Goal: Information Seeking & Learning: Find specific fact

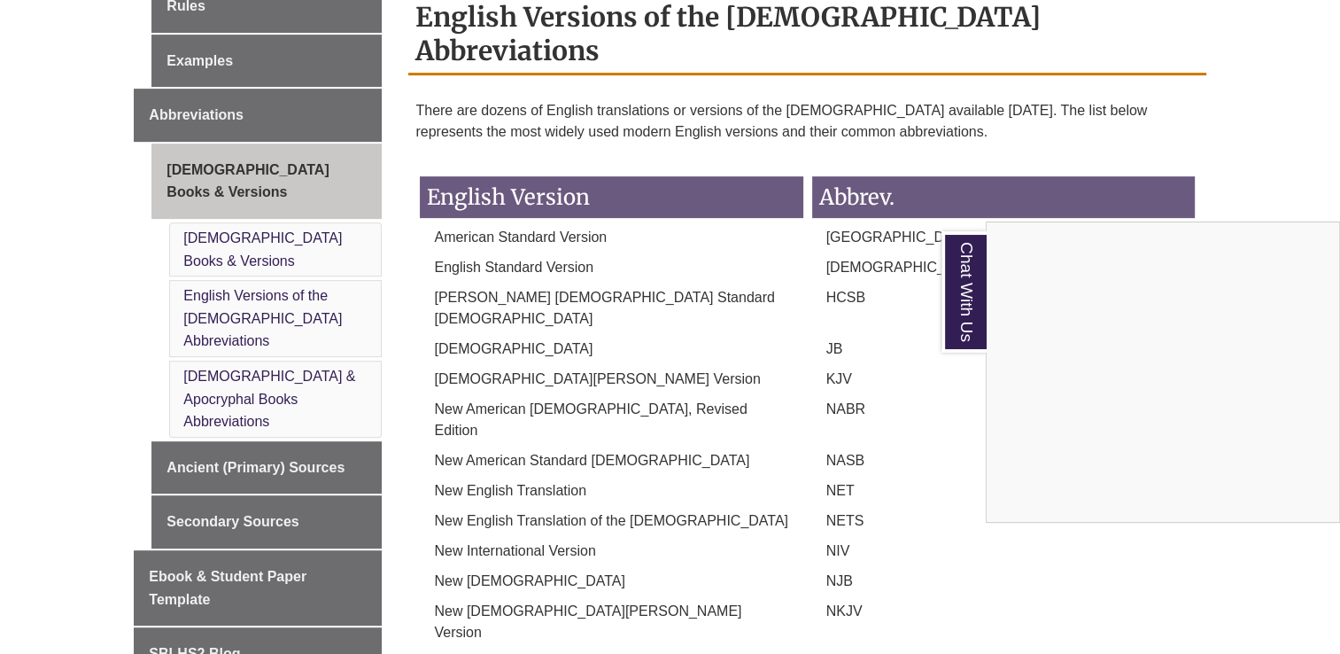
scroll to position [797, 0]
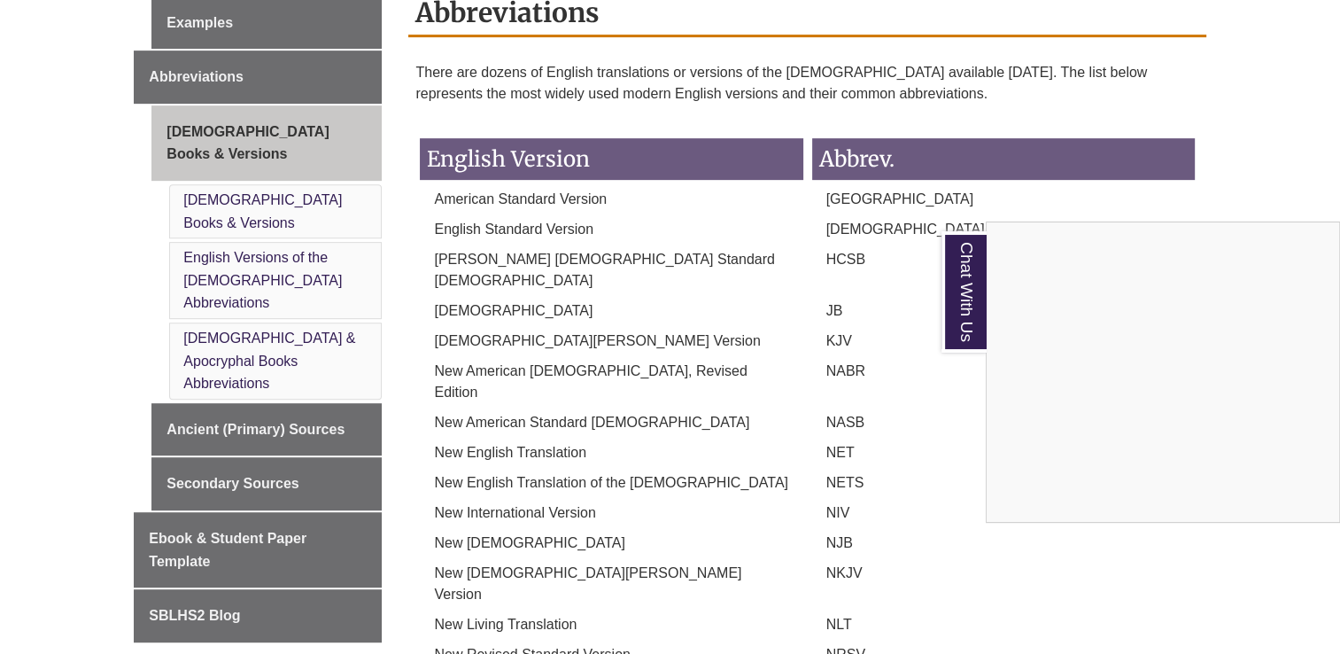
click at [255, 370] on div "Chat With Us" at bounding box center [670, 327] width 1340 height 654
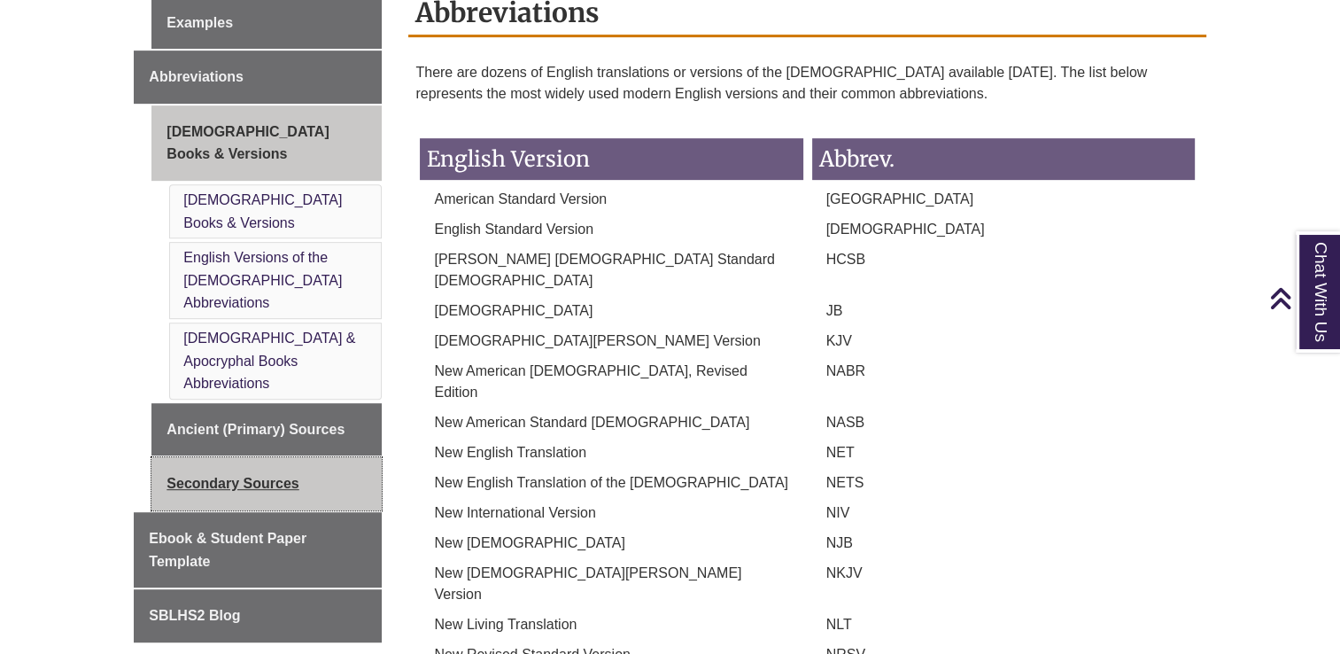
click at [242, 457] on link "Secondary Sources" at bounding box center [266, 483] width 230 height 53
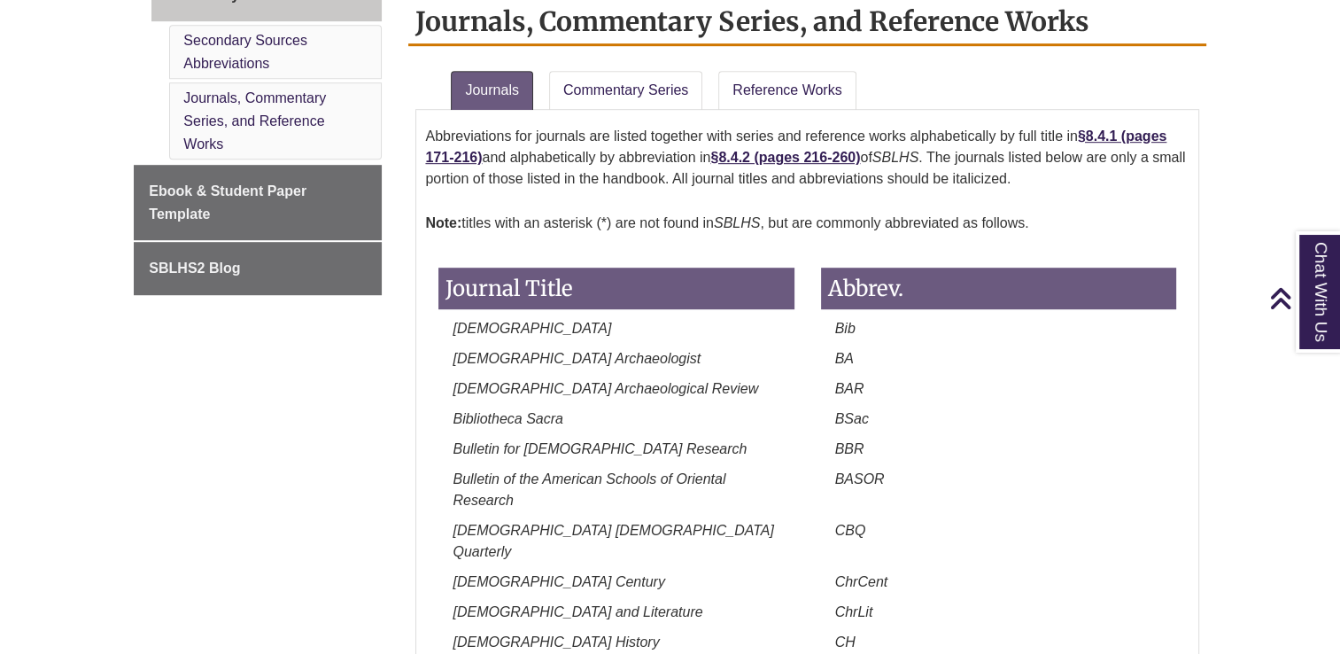
scroll to position [1063, 0]
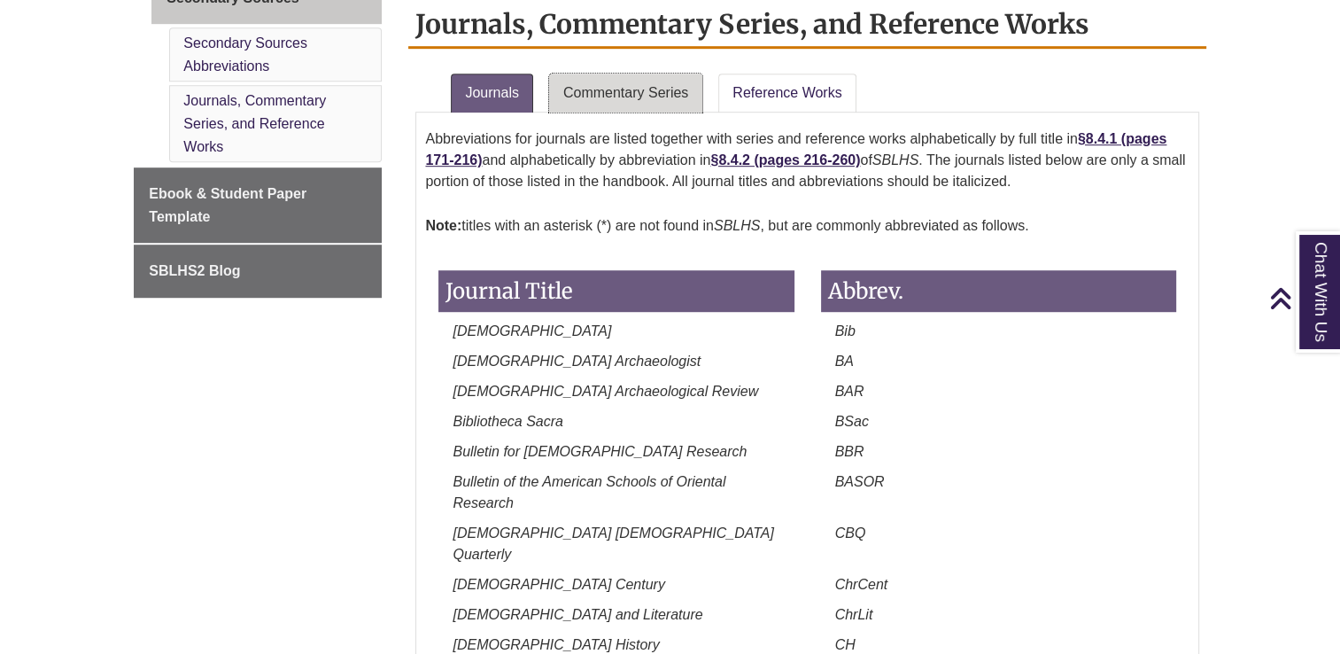
click at [606, 89] on link "Commentary Series" at bounding box center [625, 93] width 153 height 39
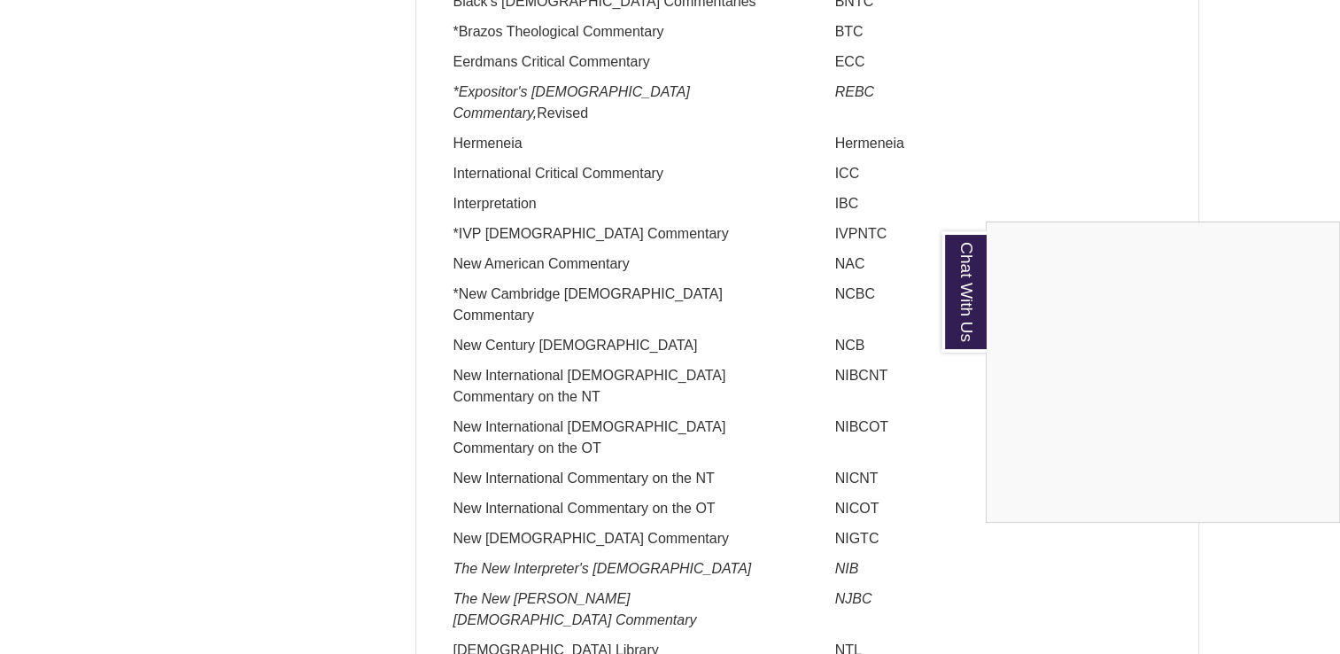
scroll to position [1683, 0]
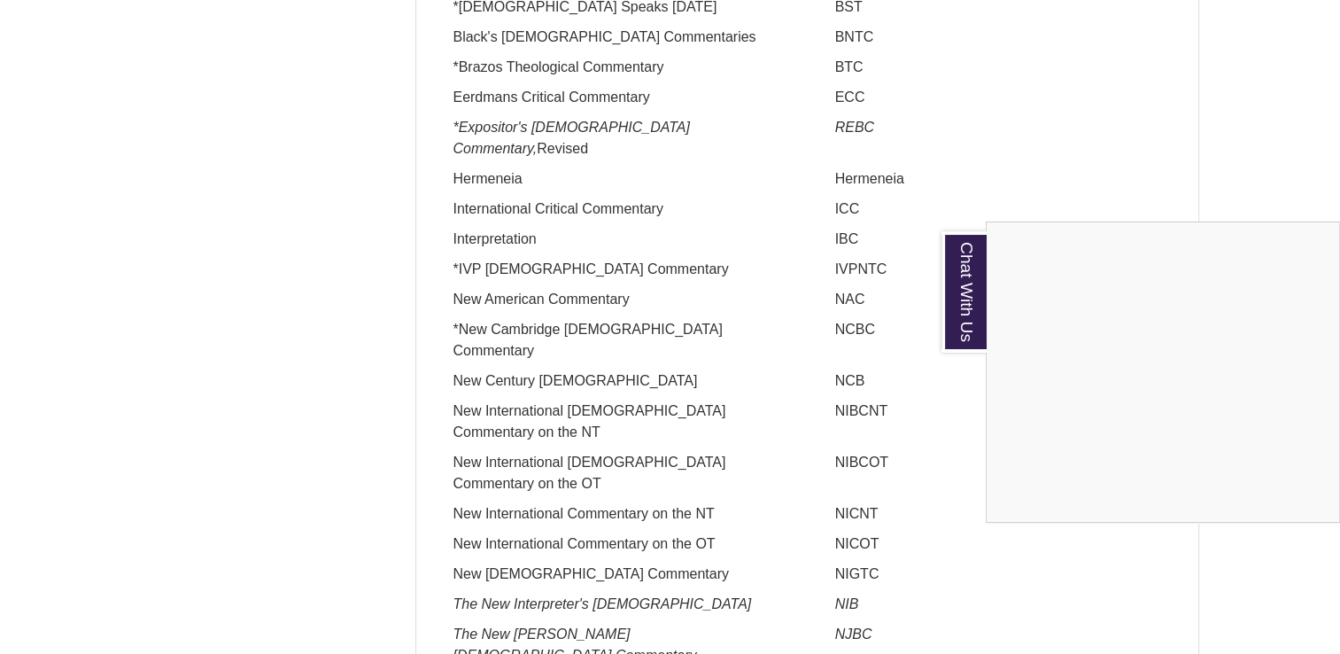
drag, startPoint x: 835, startPoint y: 338, endPoint x: 876, endPoint y: 337, distance: 40.8
click at [876, 337] on div "Chat With Us" at bounding box center [670, 327] width 1340 height 654
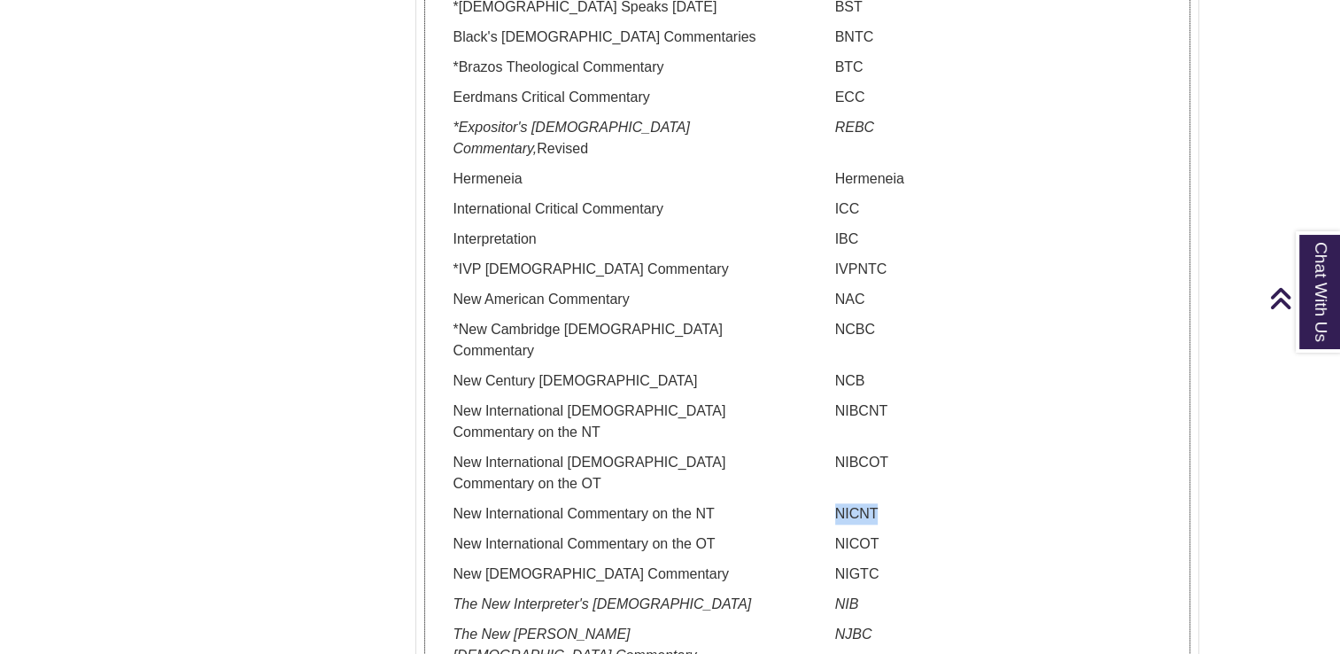
drag, startPoint x: 876, startPoint y: 337, endPoint x: 836, endPoint y: 329, distance: 40.5
click at [836, 503] on p "NICNT" at bounding box center [998, 513] width 355 height 21
drag, startPoint x: 836, startPoint y: 329, endPoint x: 845, endPoint y: 336, distance: 10.8
copy p "NICNT"
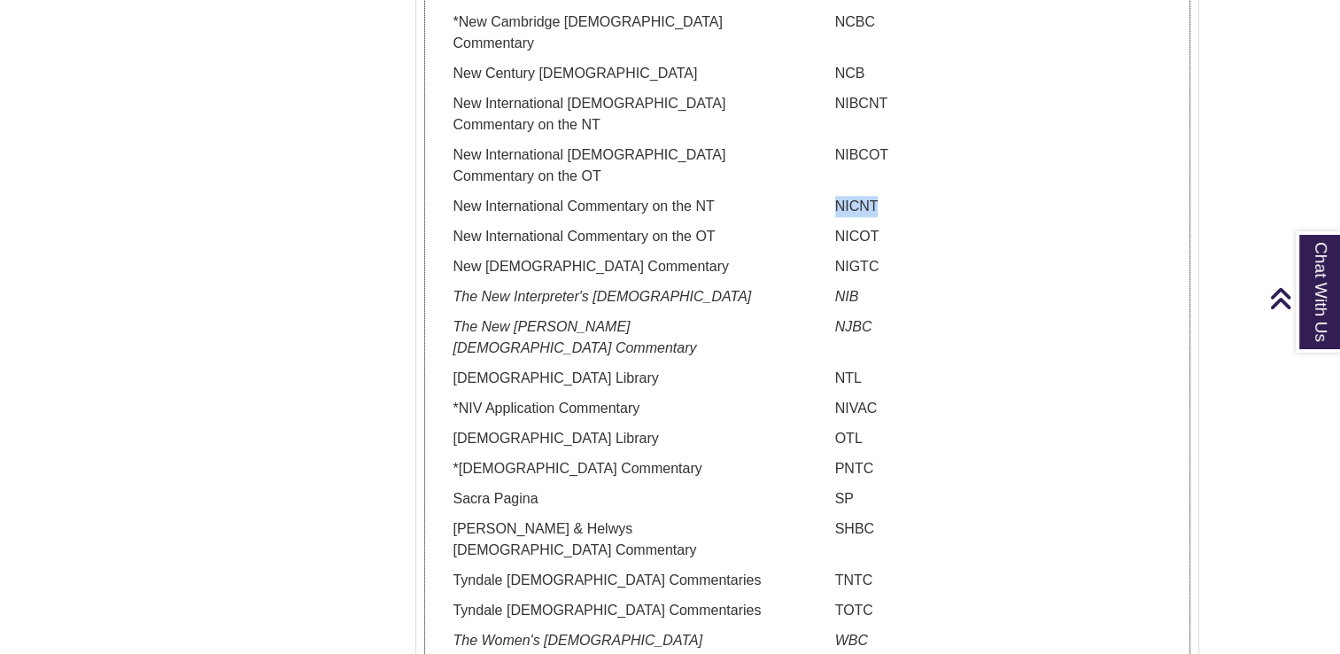
scroll to position [2214, 0]
